Goal: Task Accomplishment & Management: Manage account settings

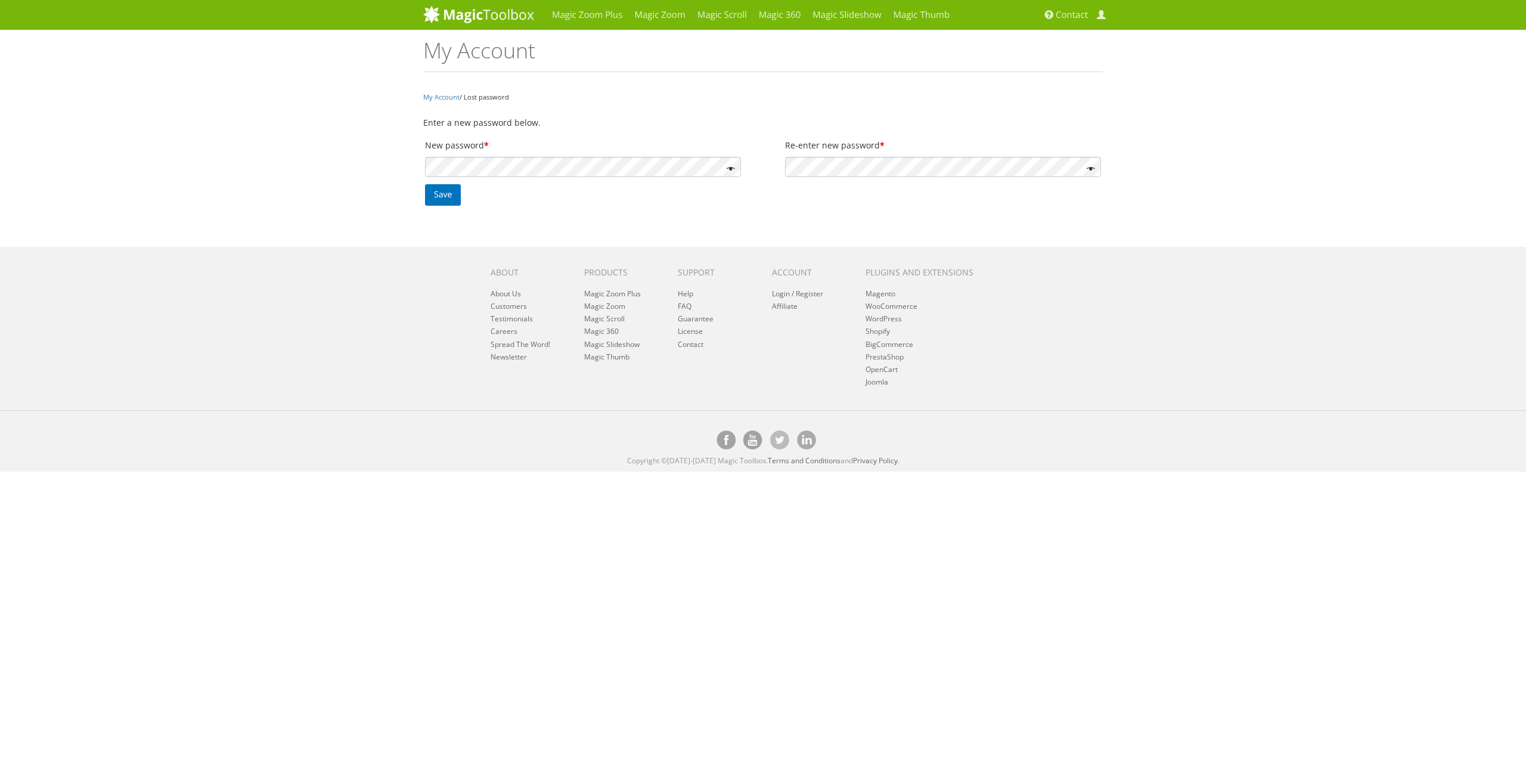
click at [683, 210] on div "My Account / Lost password Enter a new password below. New password * Re-enter …" at bounding box center [763, 150] width 697 height 121
click at [451, 199] on button "Save" at bounding box center [442, 195] width 36 height 22
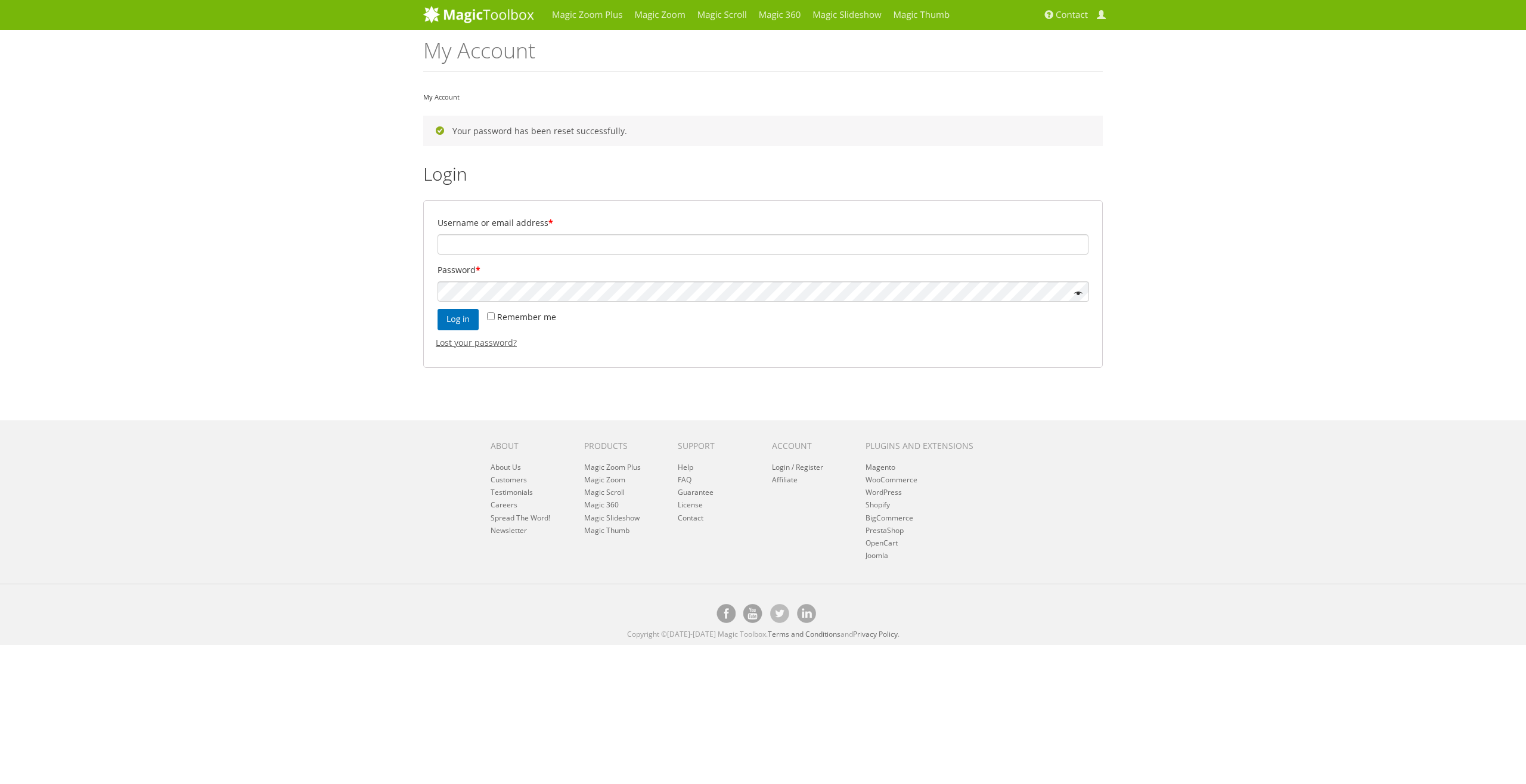
type input "ecommerce@meltontackle.com"
click at [457, 326] on button "Log in" at bounding box center [458, 320] width 41 height 22
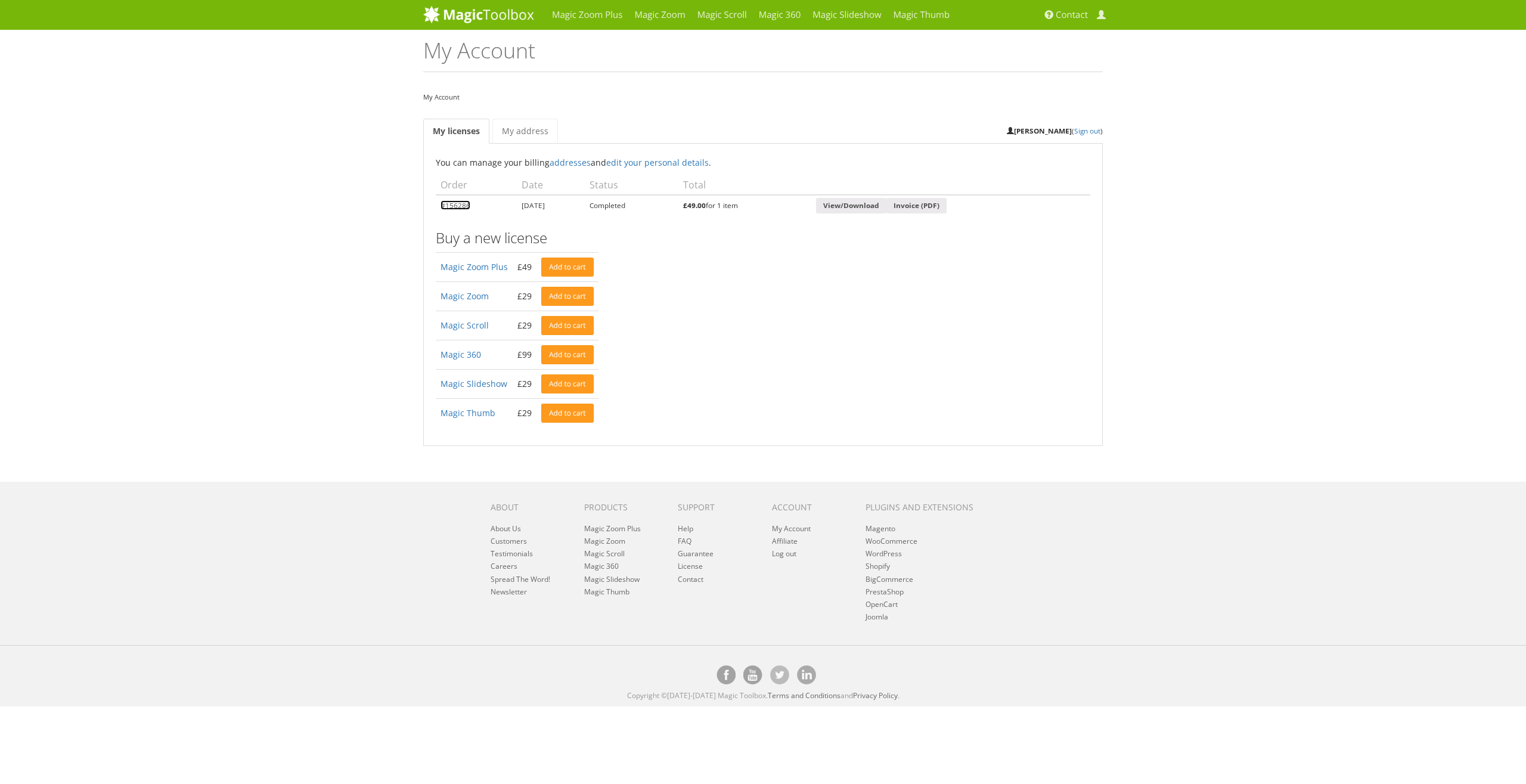
click at [467, 206] on link "#156286" at bounding box center [455, 204] width 30 height 9
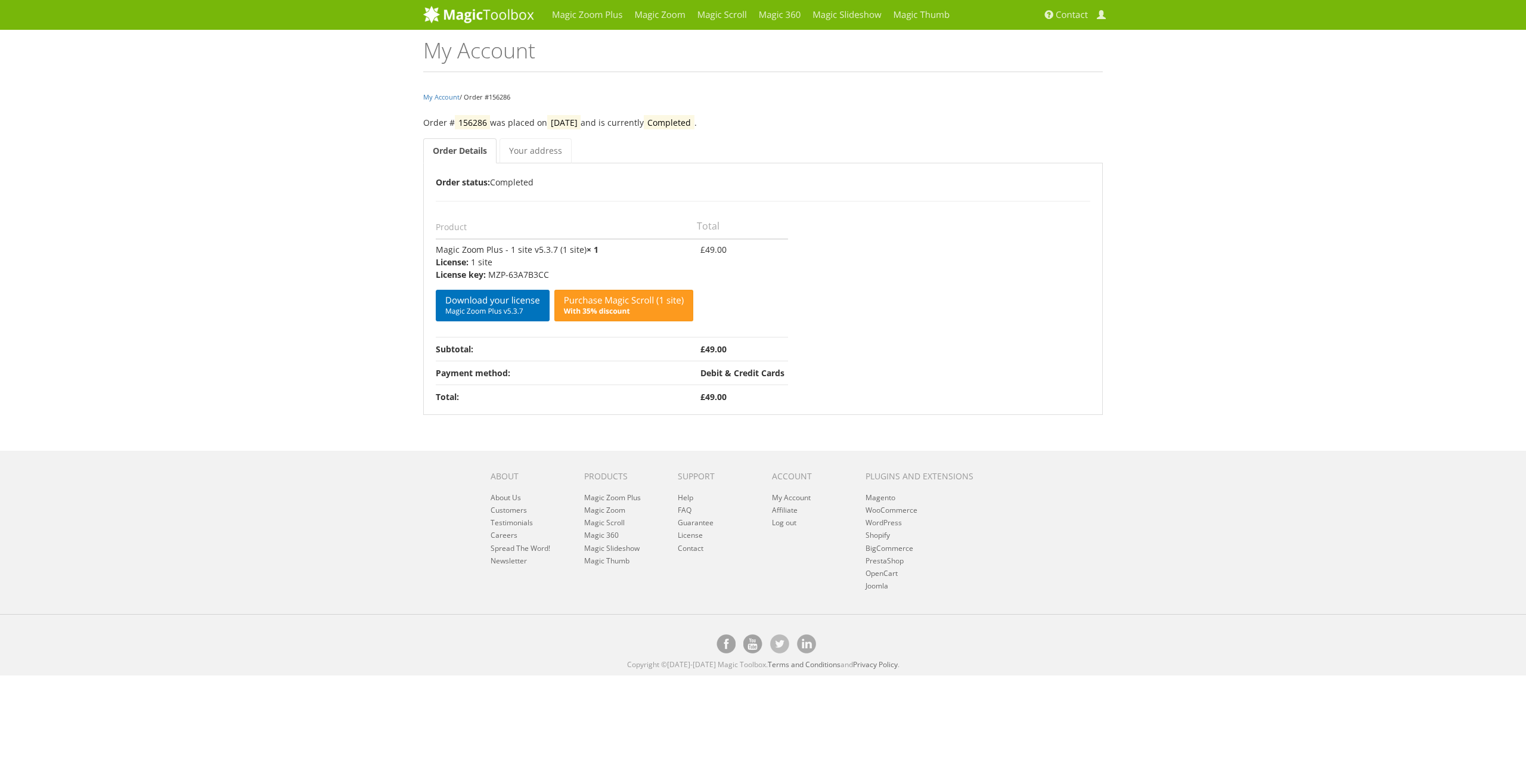
click at [592, 222] on th "Product" at bounding box center [566, 225] width 261 height 25
click at [470, 302] on link "Download your license Magic Zoom Plus v5.3.7" at bounding box center [492, 306] width 114 height 32
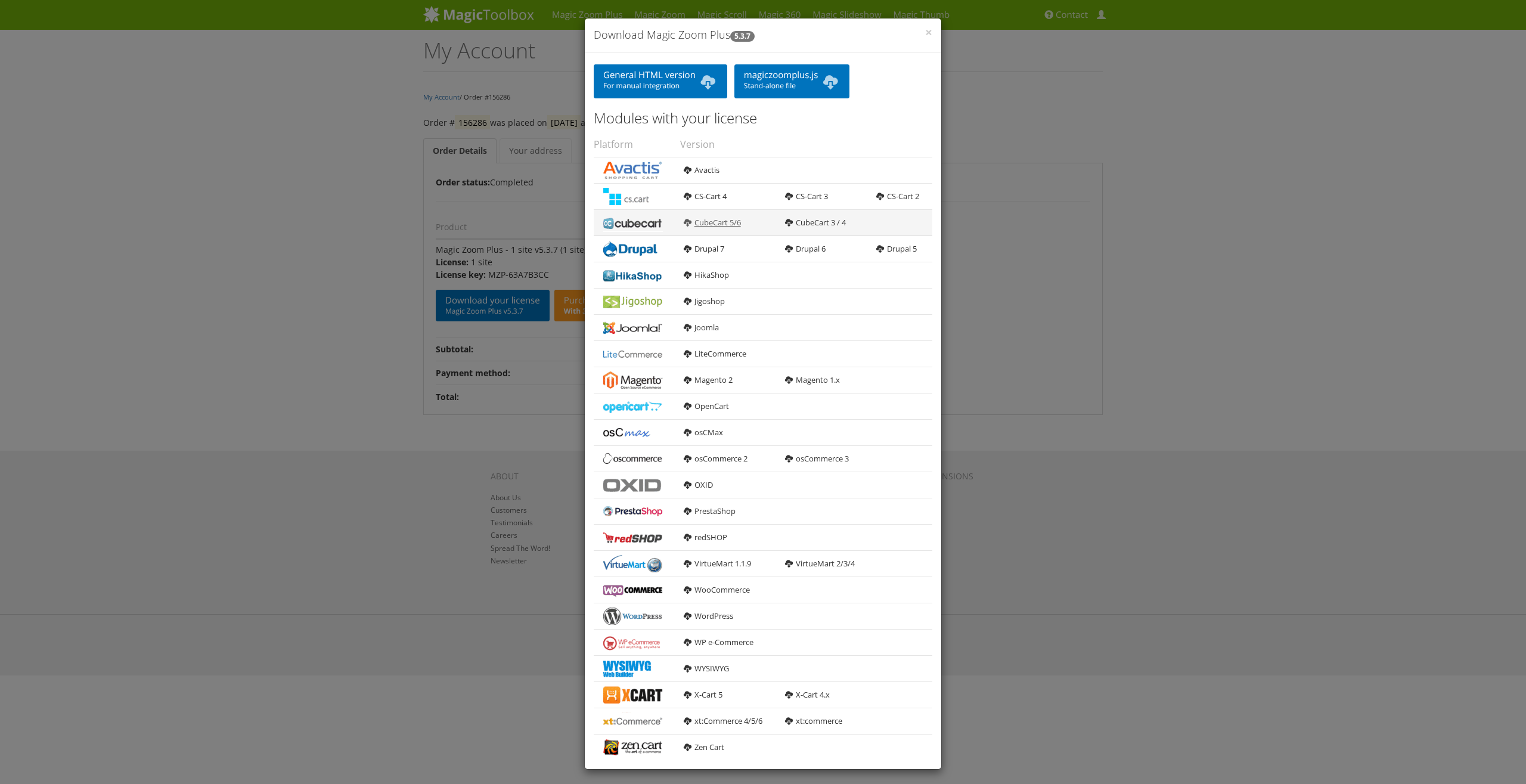
scroll to position [9, 0]
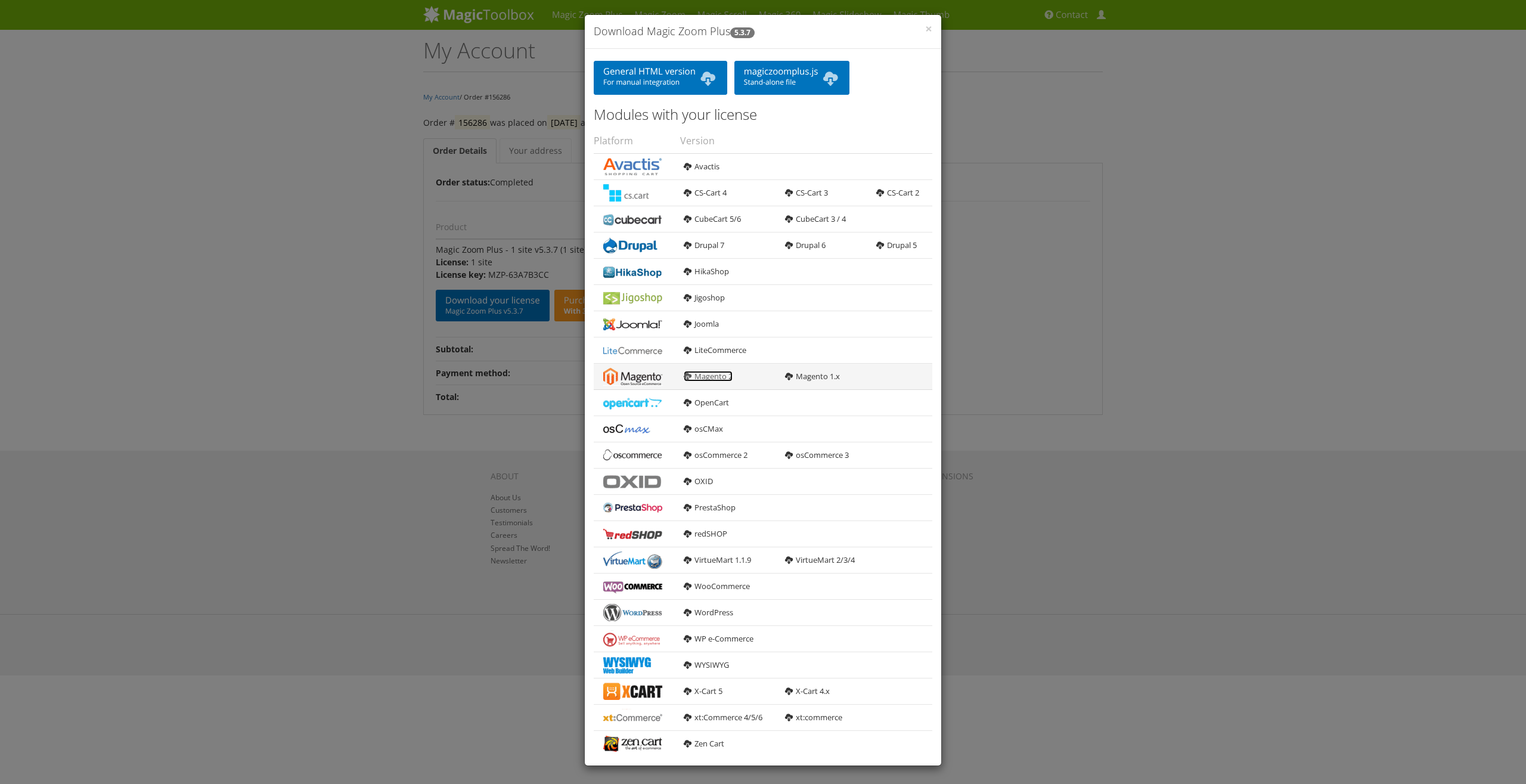
click at [706, 374] on link "Magento 2" at bounding box center [707, 376] width 49 height 11
click at [476, 19] on div "× Download Magic Zoom Plus 5.3.7 General HTML version For manual integration ma…" at bounding box center [763, 392] width 1526 height 784
